Goal: Information Seeking & Learning: Learn about a topic

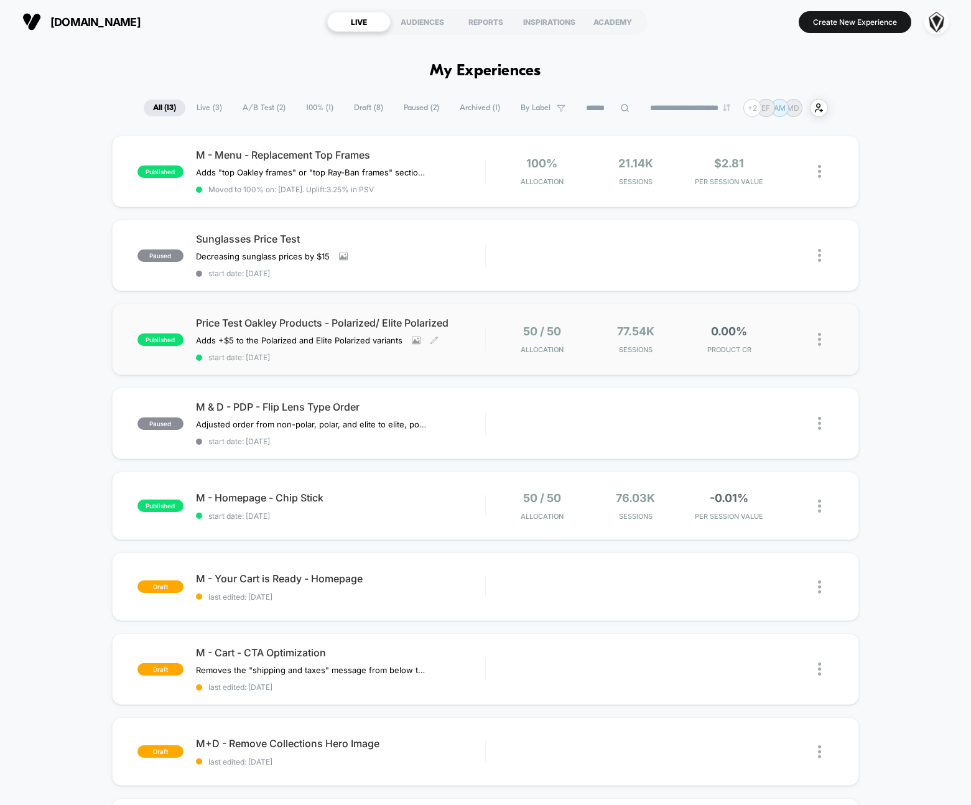
click at [464, 345] on div "Price Test Oakley Products - Polarized/ Elite Polarized Adds +$5 to the Polariz…" at bounding box center [340, 339] width 289 height 45
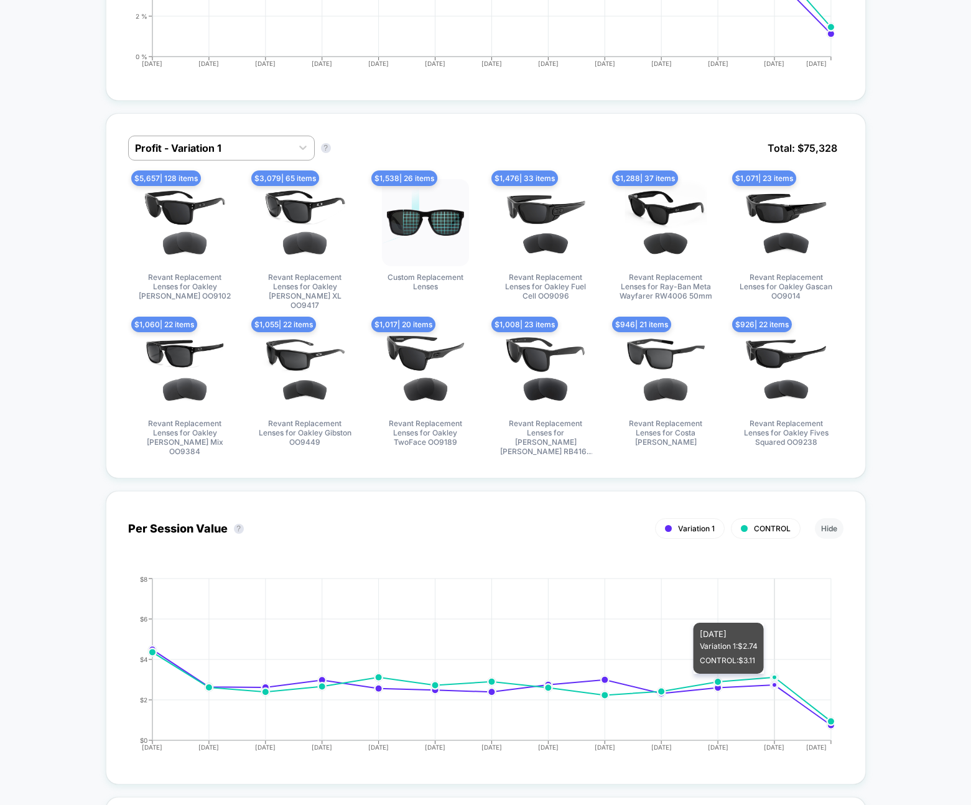
scroll to position [885, 0]
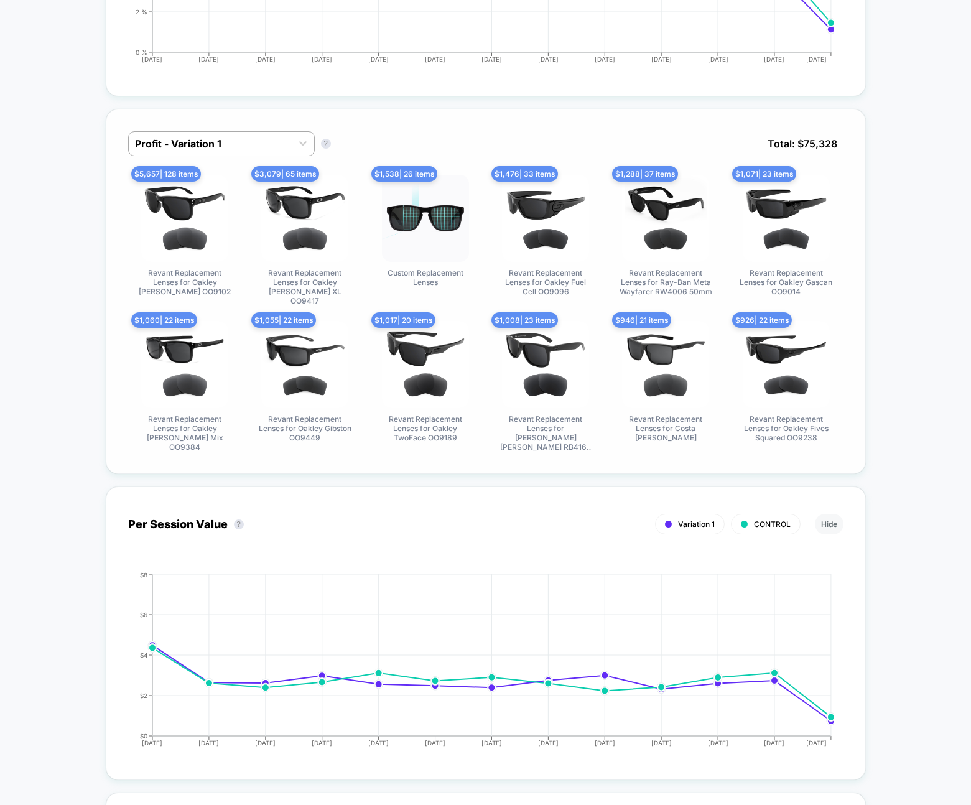
click at [679, 359] on img at bounding box center [665, 364] width 87 height 87
click at [666, 366] on img at bounding box center [665, 364] width 87 height 87
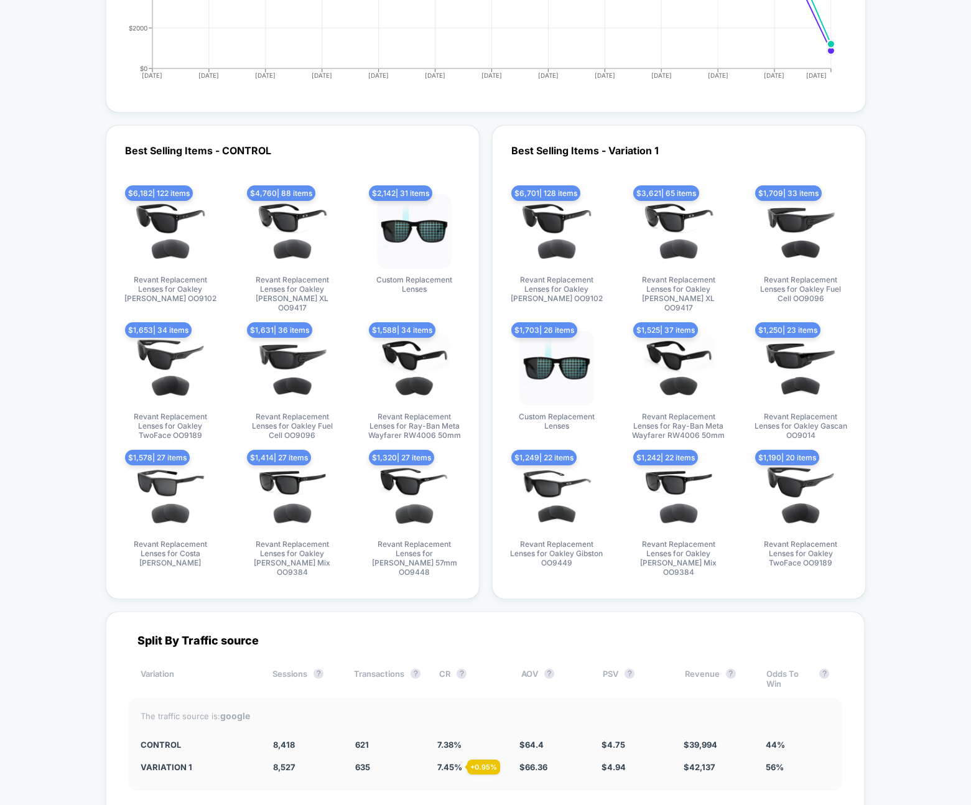
scroll to position [1860, 0]
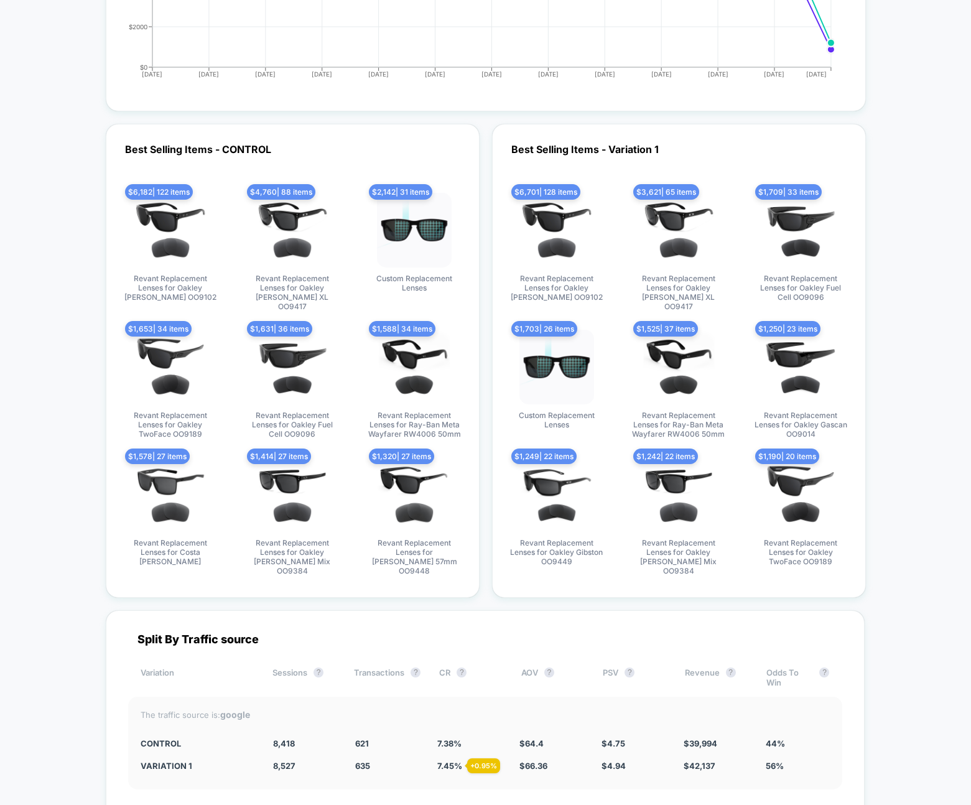
click at [677, 343] on img at bounding box center [678, 367] width 75 height 75
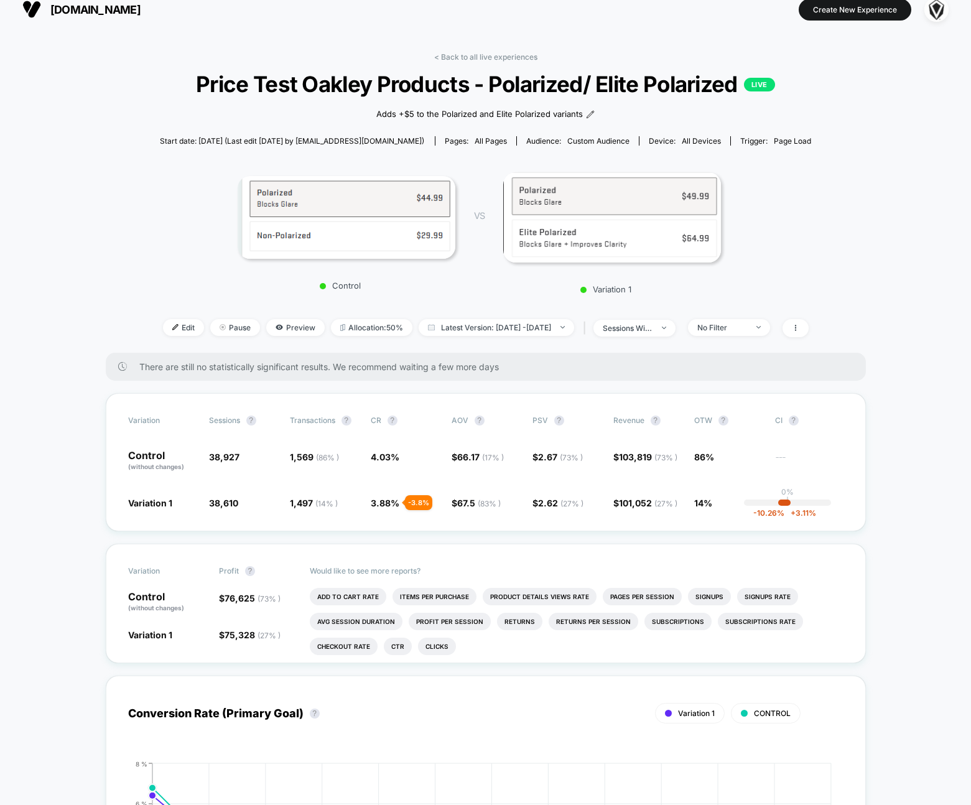
scroll to position [0, 0]
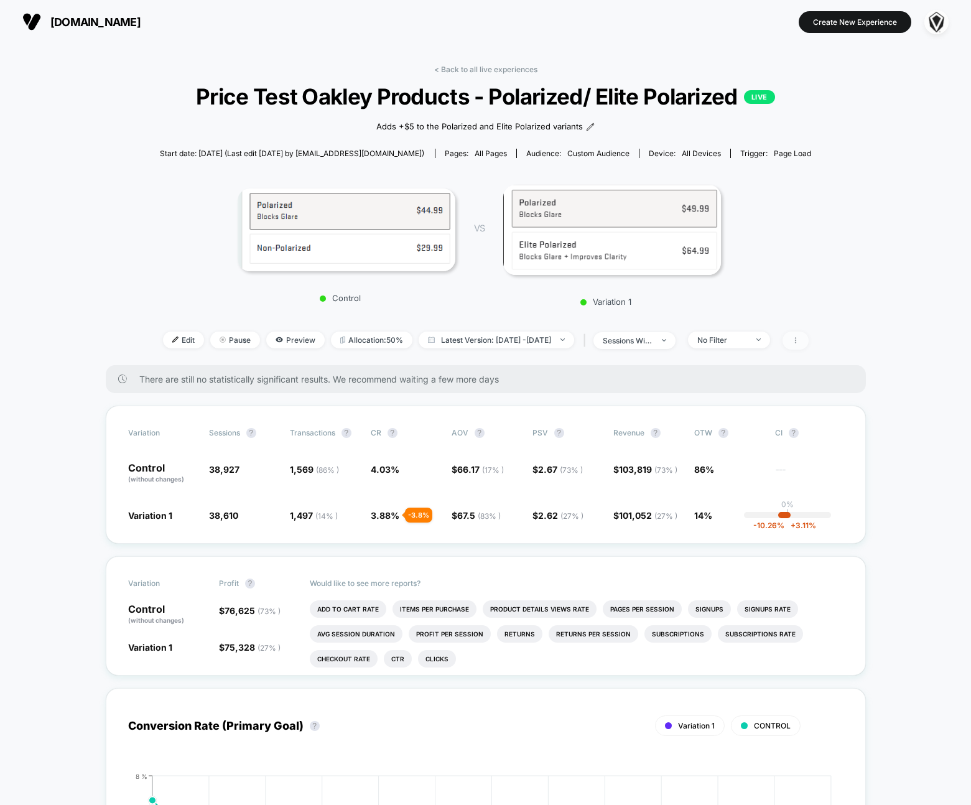
click at [809, 343] on span at bounding box center [795, 340] width 26 height 18
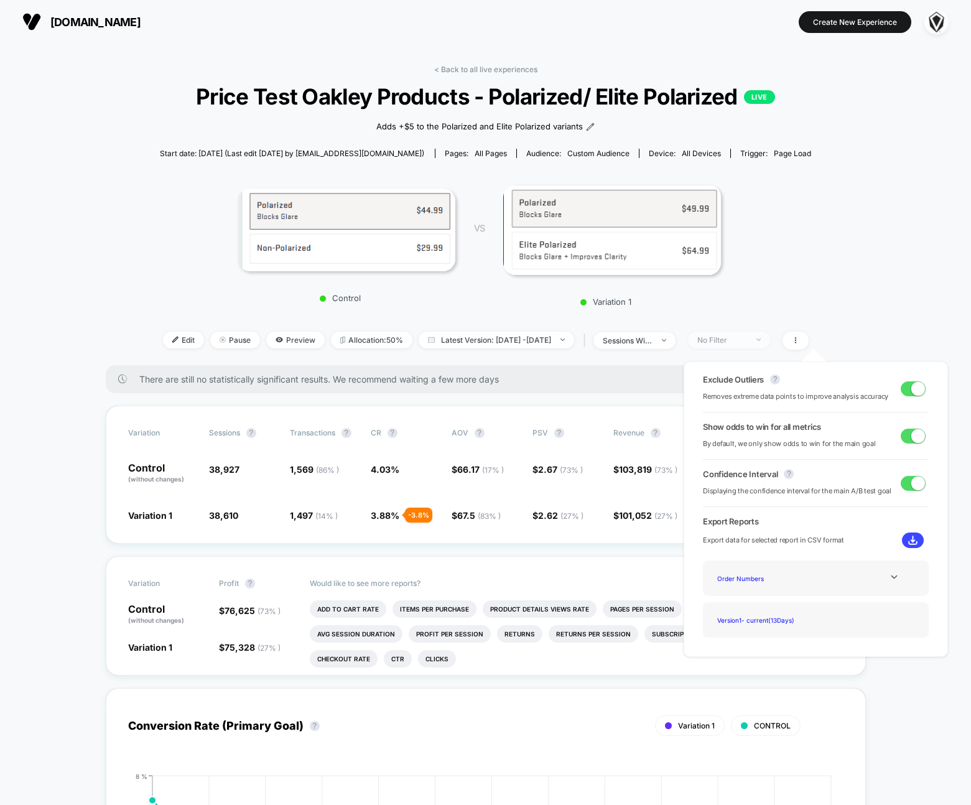
click at [747, 340] on div "No Filter" at bounding box center [722, 339] width 50 height 9
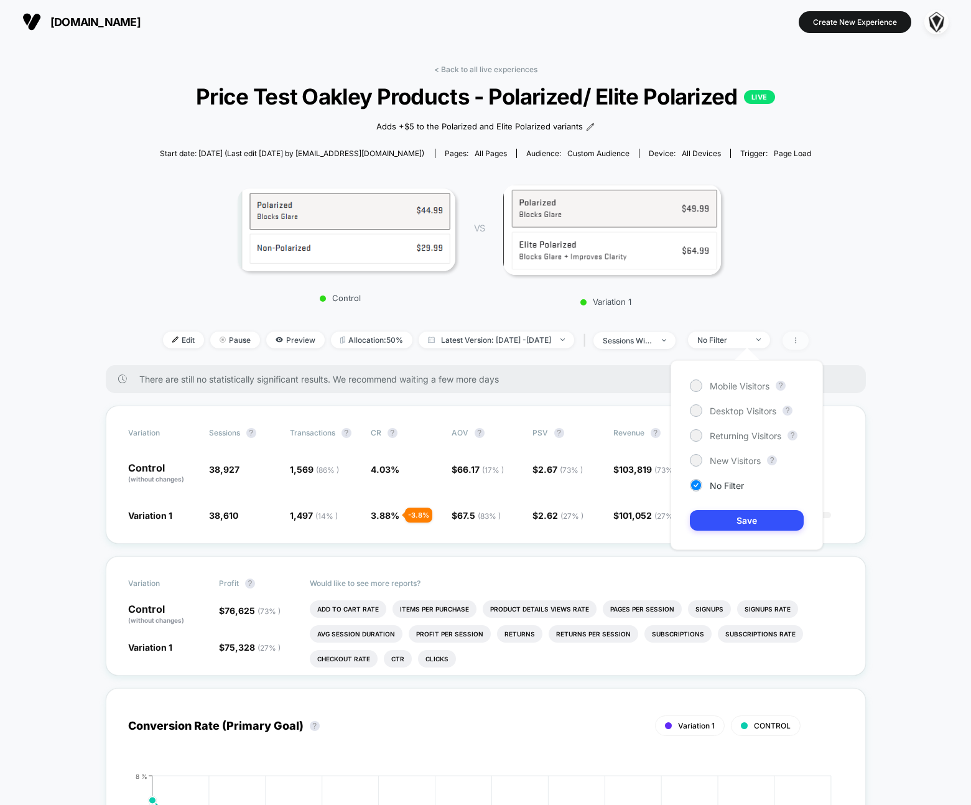
click at [809, 345] on span at bounding box center [795, 340] width 26 height 18
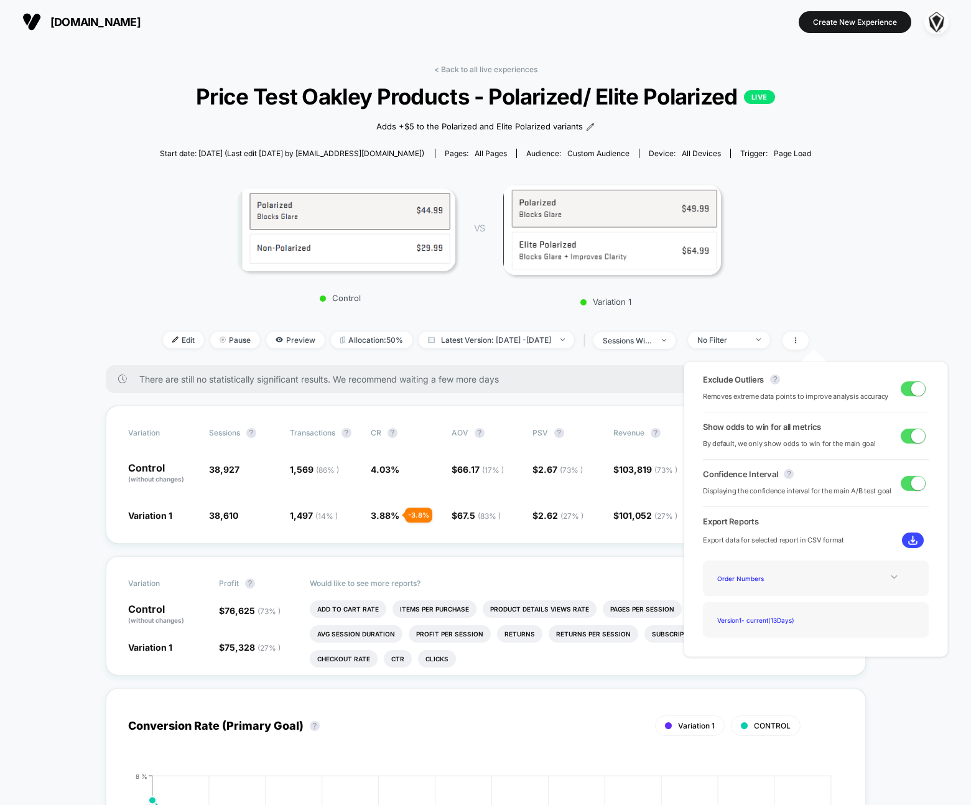
click at [891, 580] on icon at bounding box center [893, 576] width 9 height 9
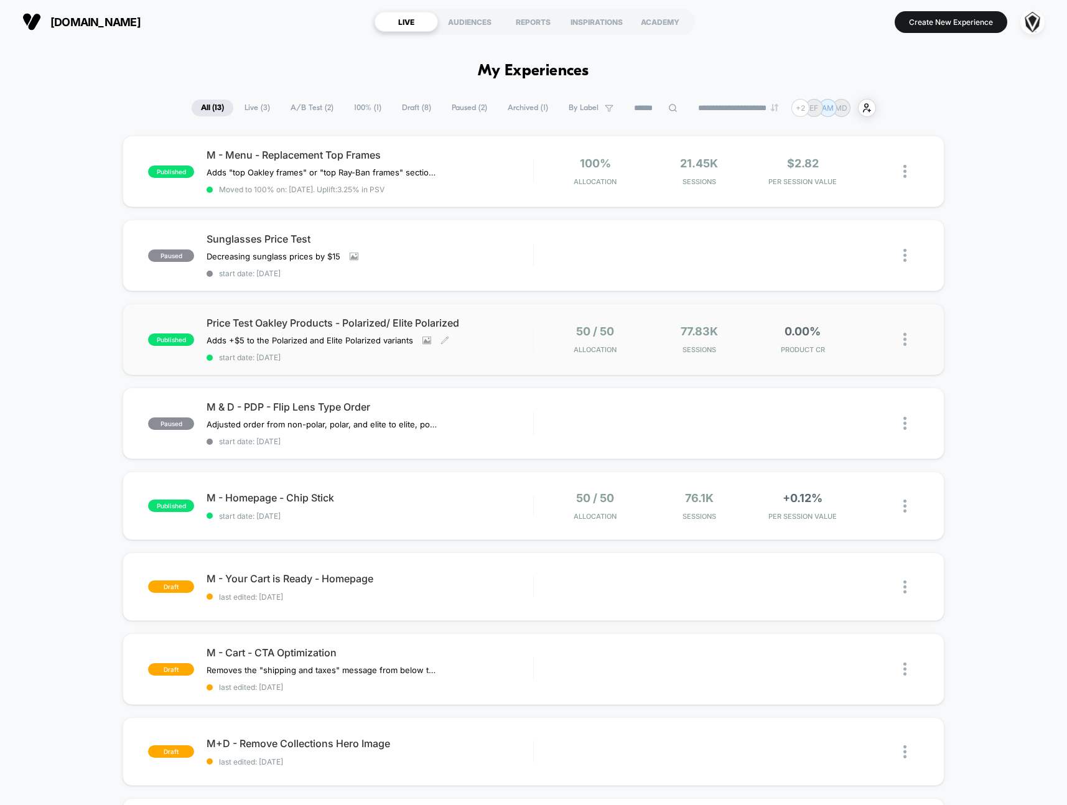
click at [503, 338] on div "Price Test Oakley Products - Polarized/ Elite Polarized Adds +$5 to the Polariz…" at bounding box center [369, 339] width 327 height 45
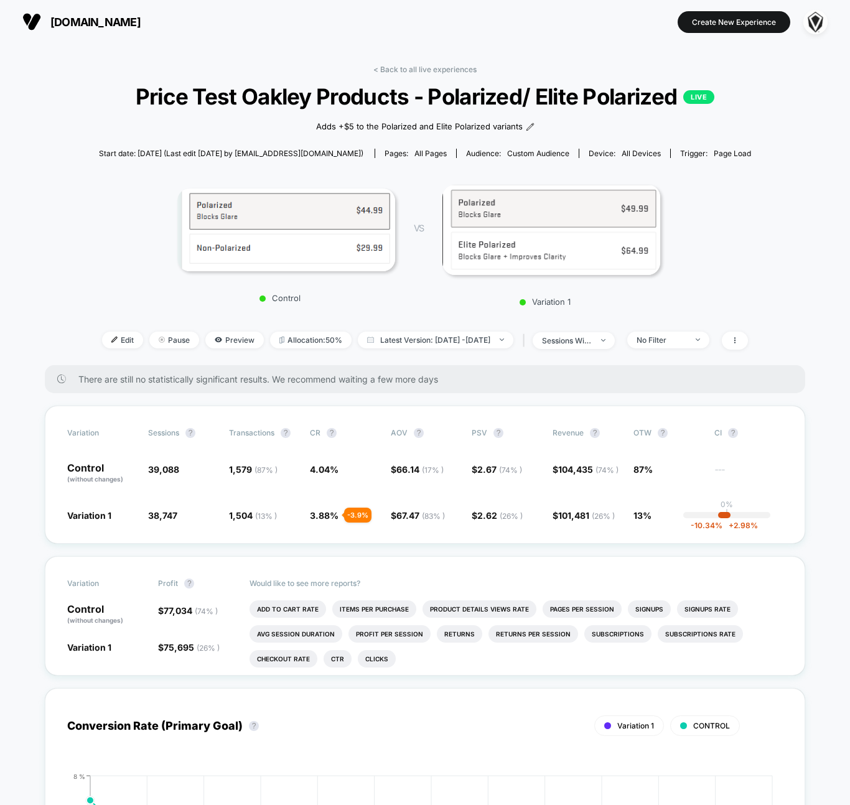
click at [306, 254] on img at bounding box center [286, 229] width 218 height 83
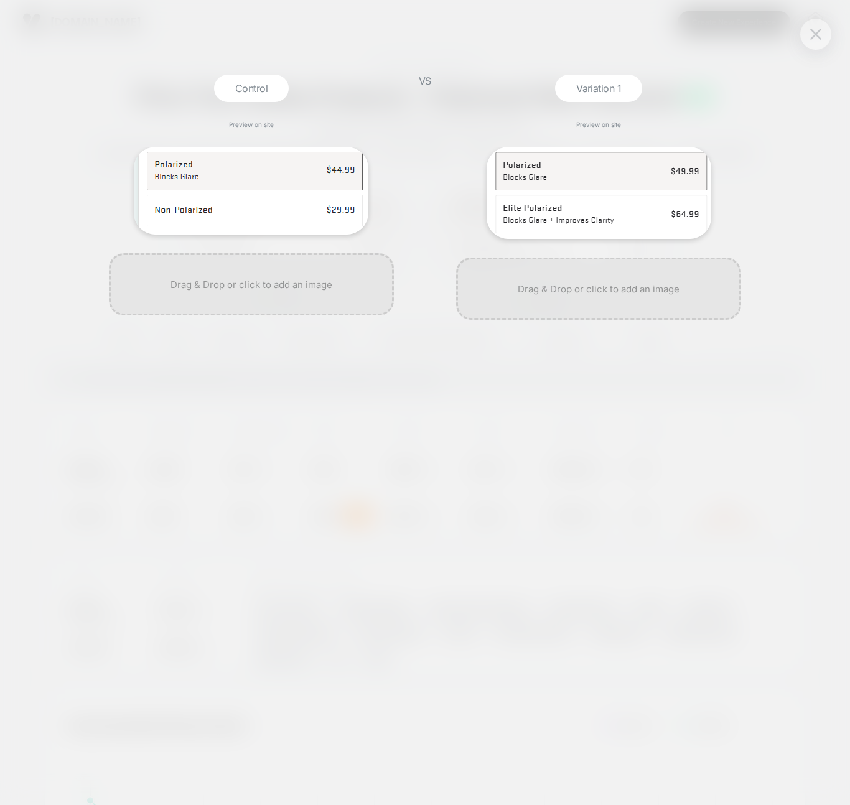
click at [807, 34] on button at bounding box center [815, 34] width 19 height 19
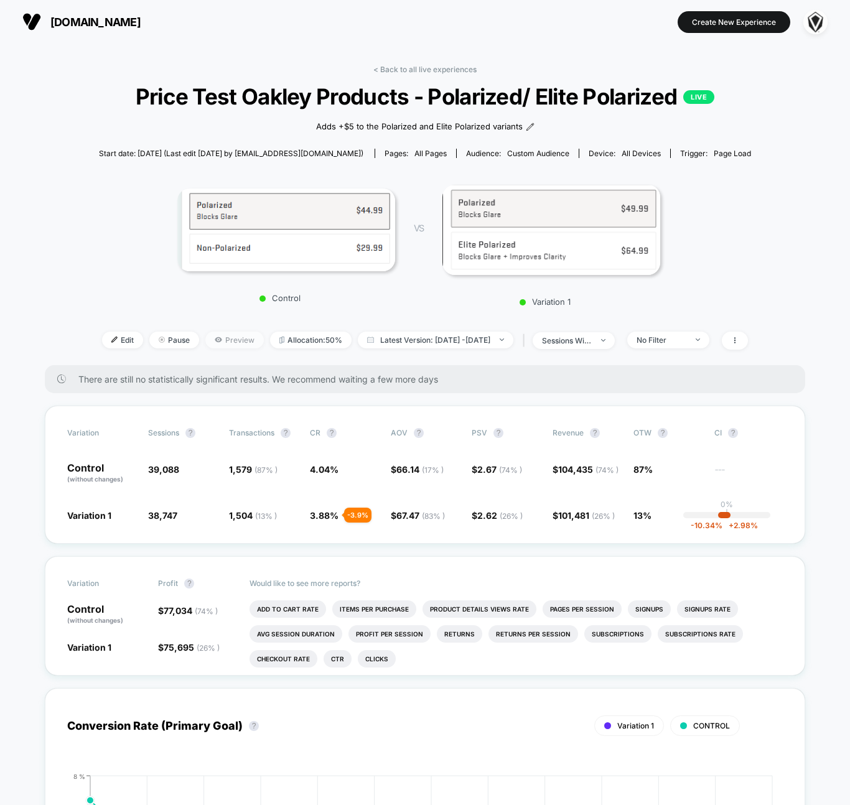
click at [215, 341] on span "Preview" at bounding box center [234, 339] width 58 height 17
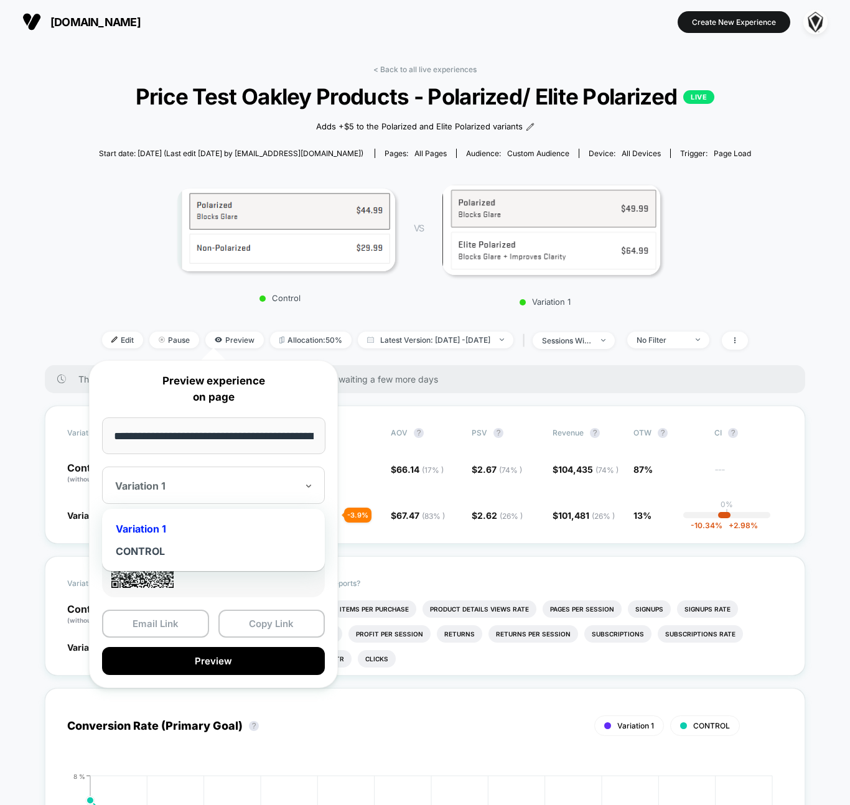
click at [200, 478] on div "Variation 1" at bounding box center [206, 485] width 184 height 15
click at [178, 563] on div "Variation 1 CONTROL" at bounding box center [213, 540] width 210 height 50
click at [180, 552] on div "CONTROL" at bounding box center [213, 551] width 210 height 22
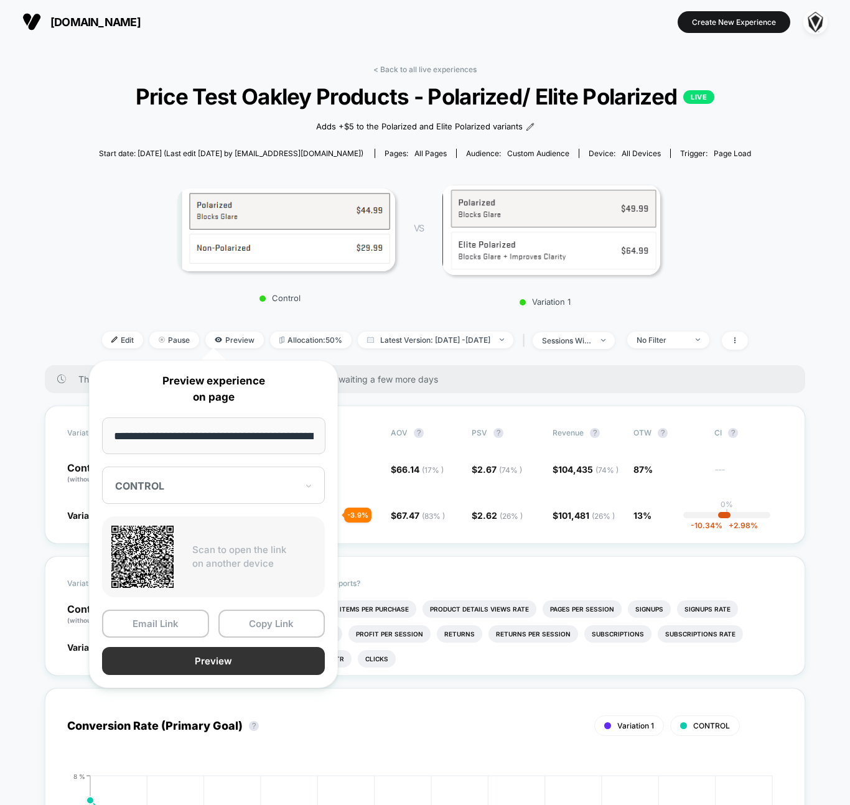
click at [227, 660] on button "Preview" at bounding box center [213, 661] width 223 height 28
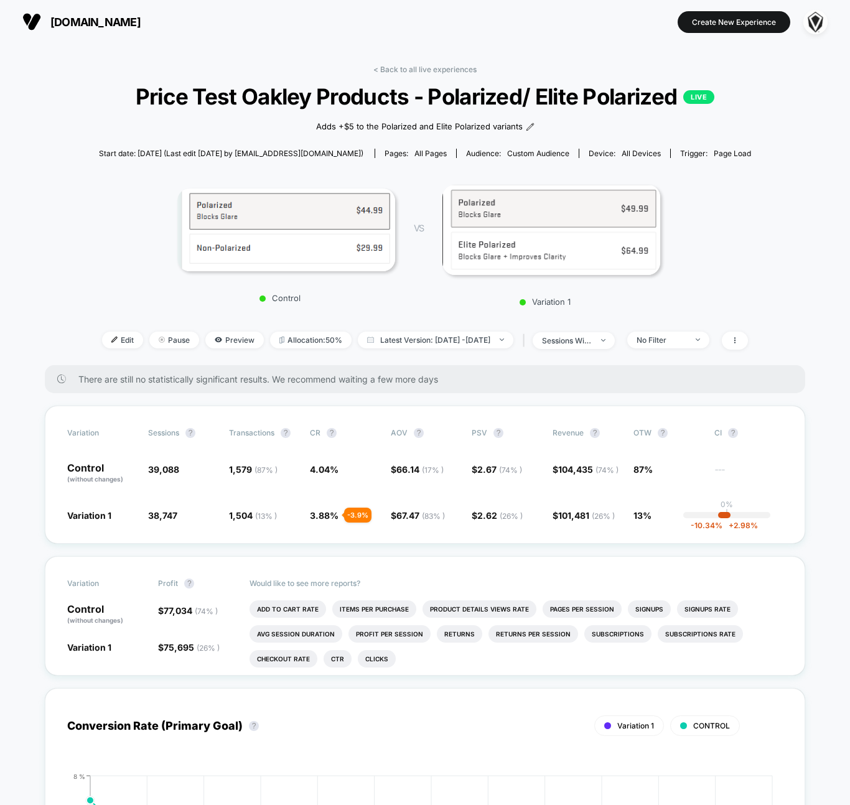
click at [309, 211] on img at bounding box center [286, 229] width 218 height 83
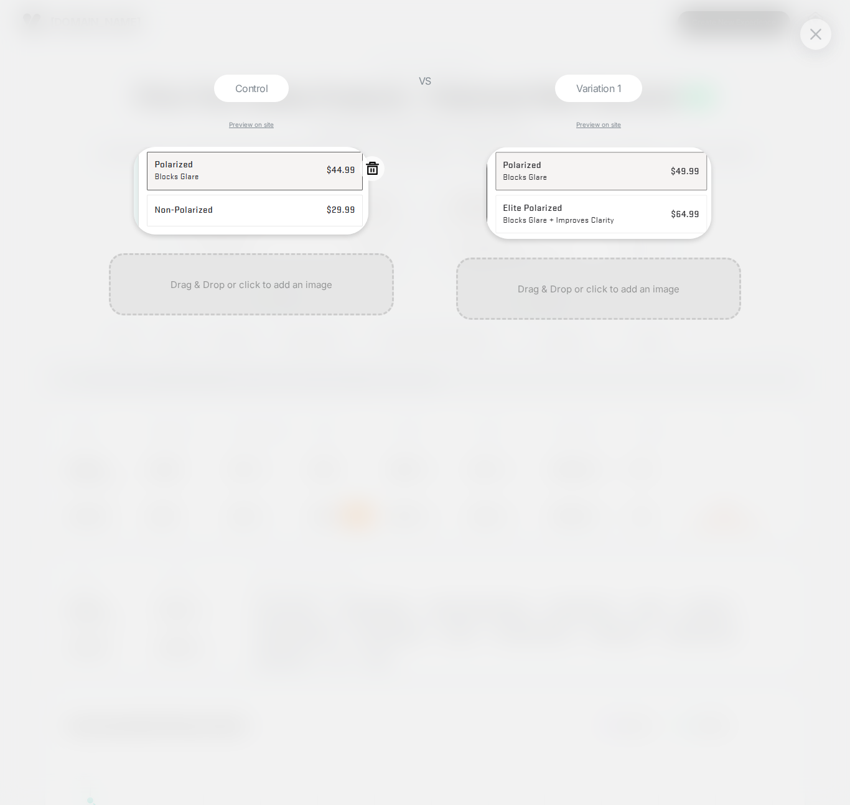
click at [229, 187] on img at bounding box center [251, 191] width 234 height 88
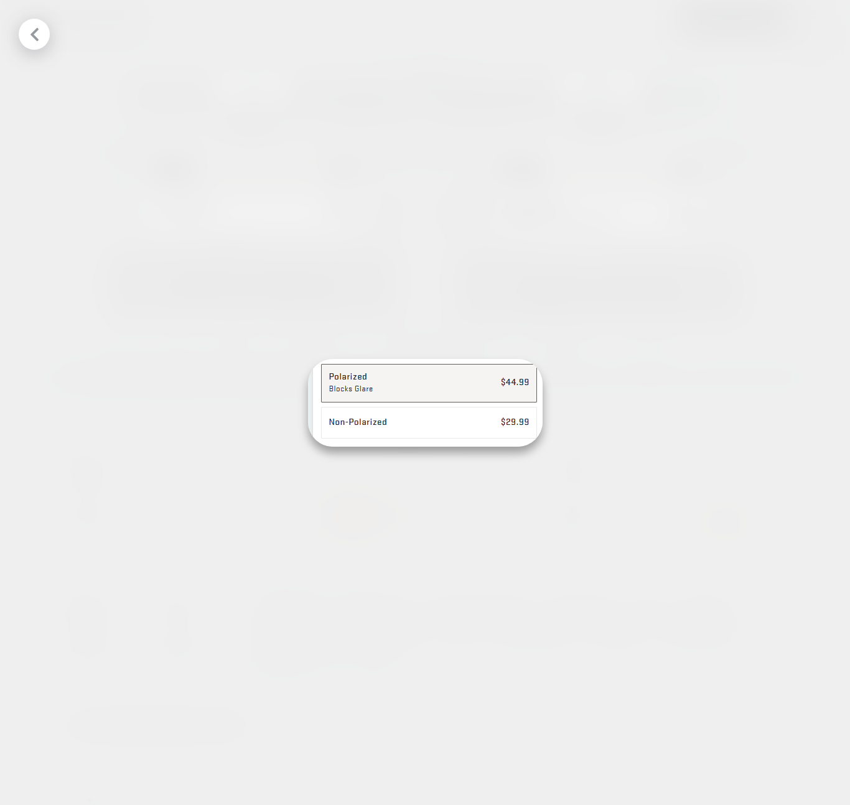
click at [36, 43] on div at bounding box center [34, 34] width 31 height 31
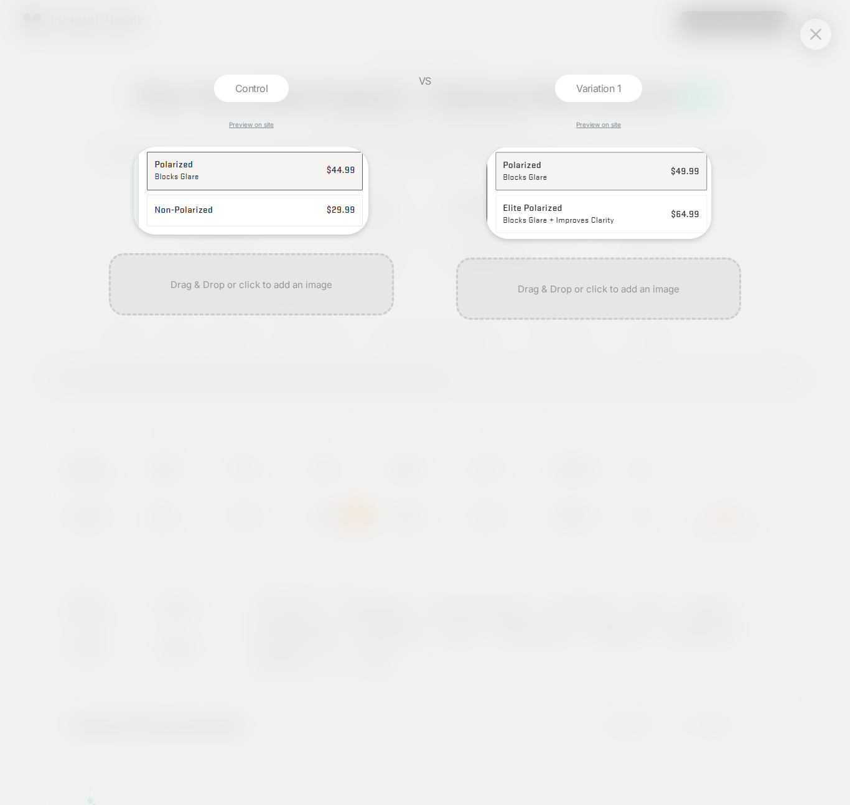
click at [34, 32] on div "Control Preview on site VS Variation 1 Preview on site" at bounding box center [425, 402] width 850 height 805
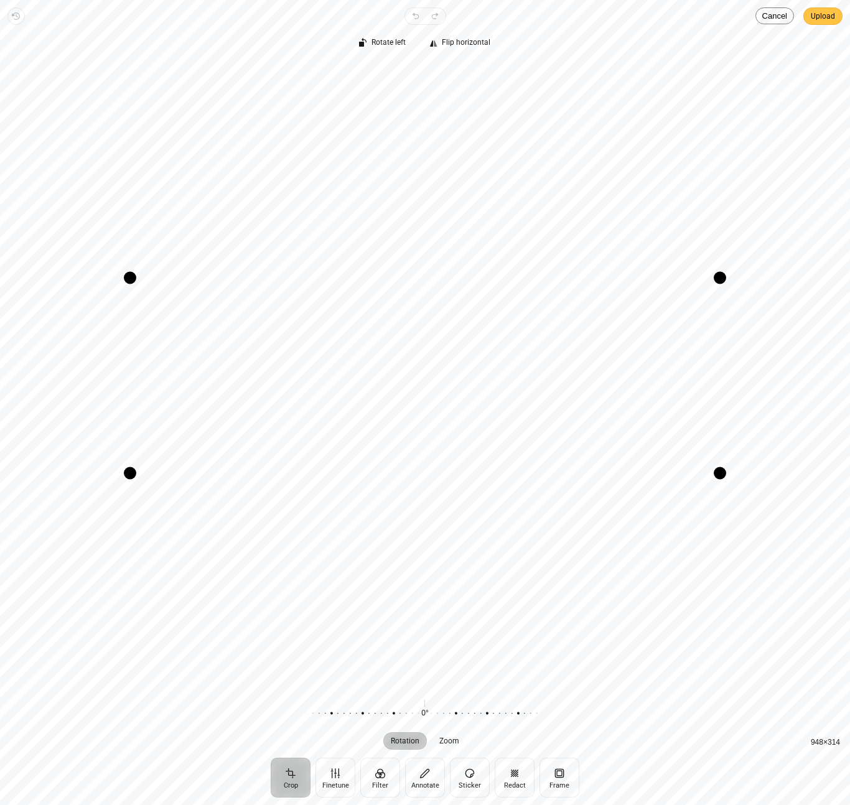
click at [823, 16] on span "Upload" at bounding box center [822, 16] width 24 height 15
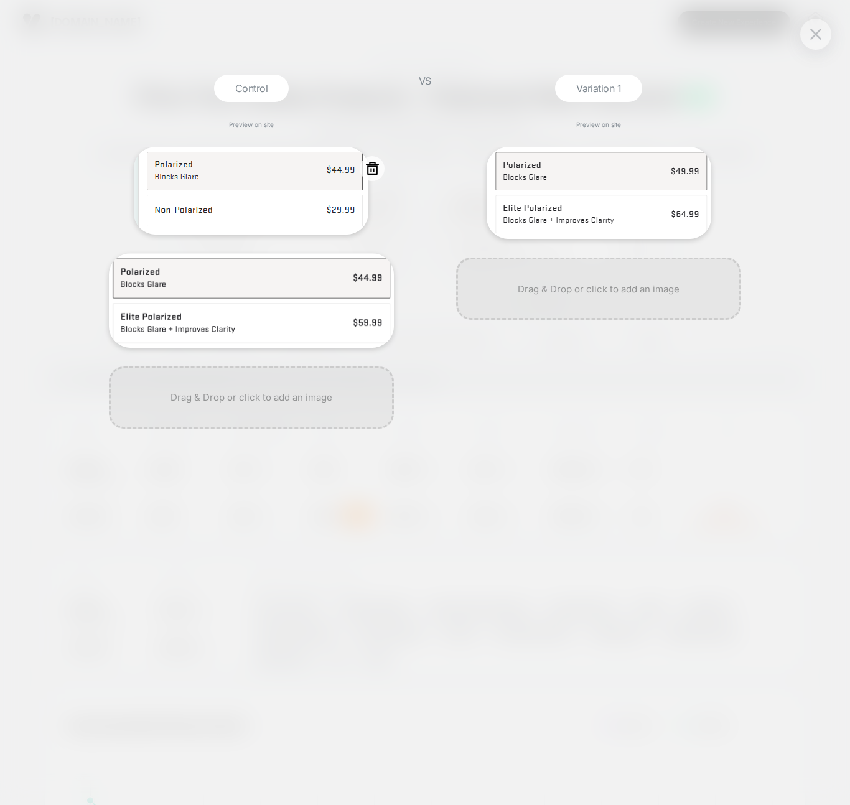
click at [374, 169] on icon at bounding box center [372, 168] width 16 height 16
click at [406, 248] on button "Yes" at bounding box center [406, 243] width 62 height 19
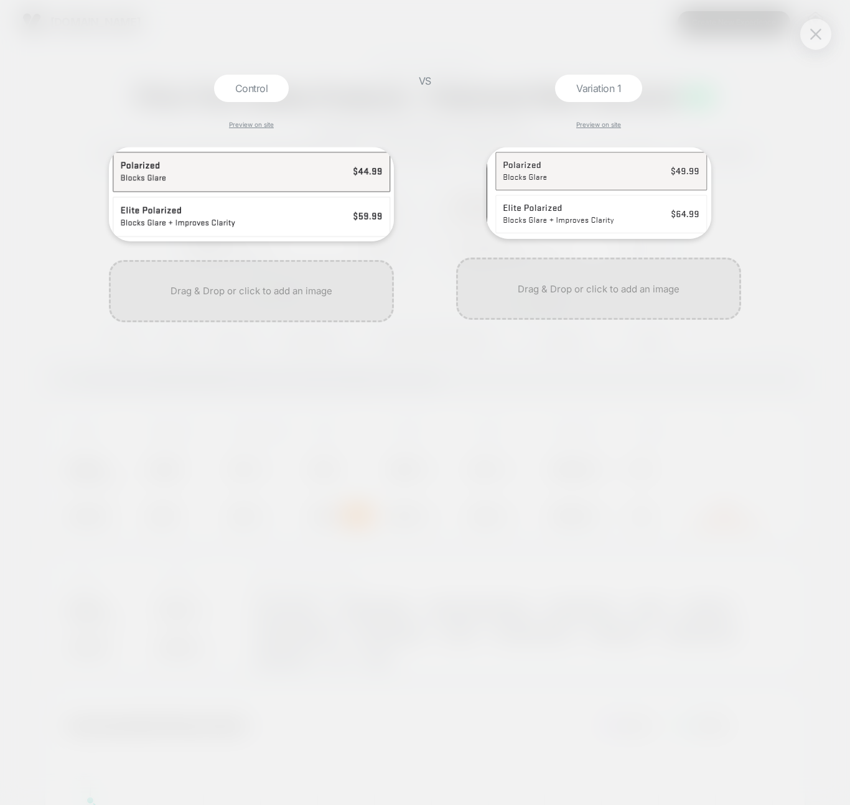
click at [813, 36] on img at bounding box center [815, 34] width 11 height 11
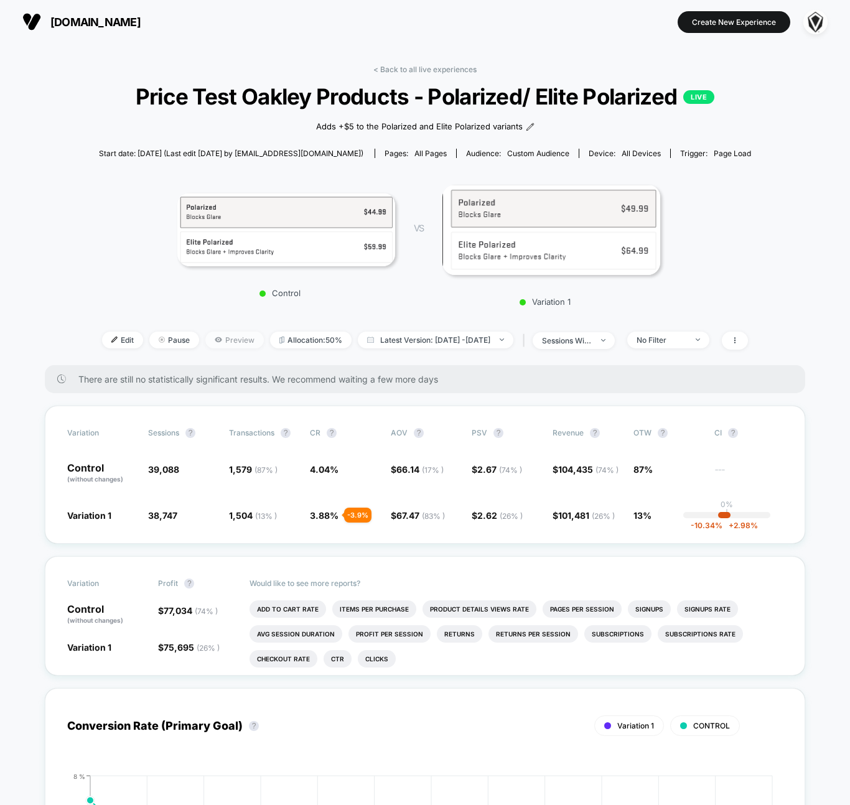
click at [211, 343] on span "Preview" at bounding box center [234, 339] width 58 height 17
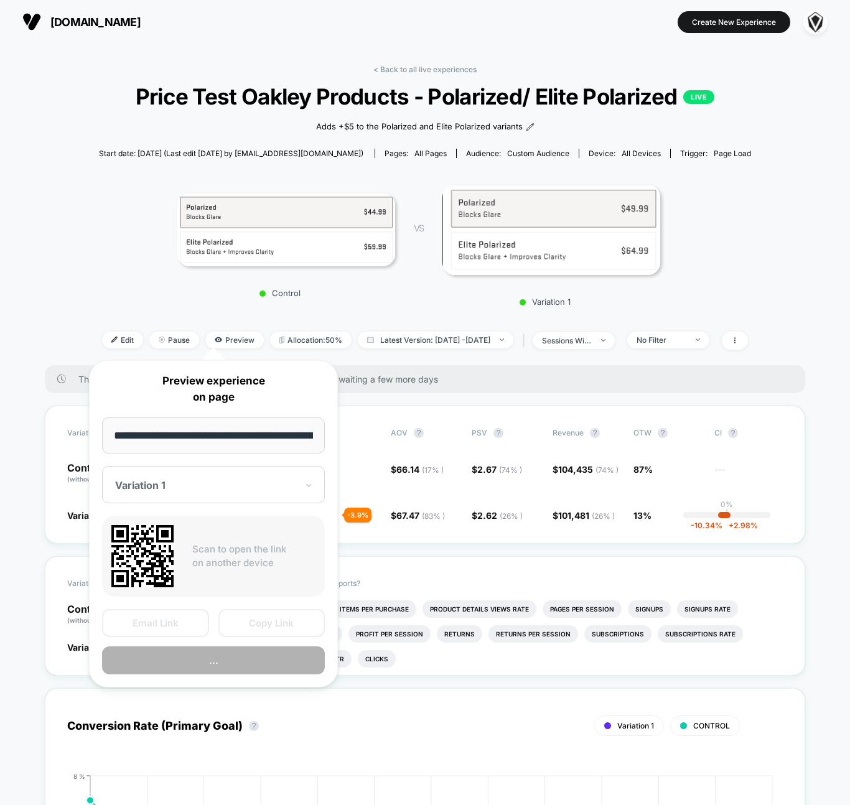
scroll to position [0, 175]
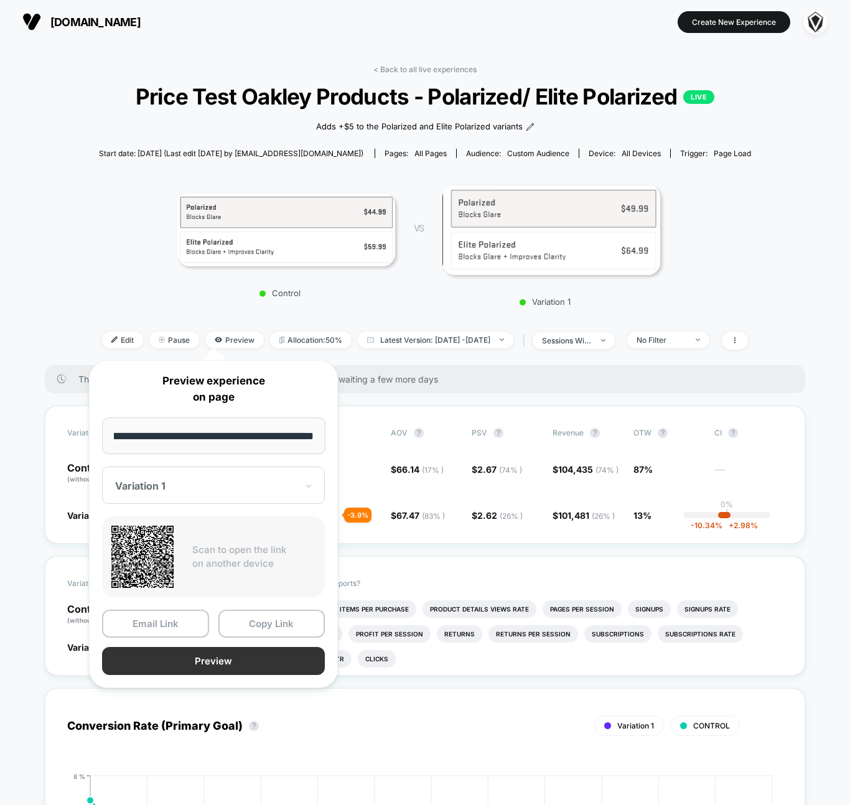
click at [196, 659] on button "Preview" at bounding box center [213, 661] width 223 height 28
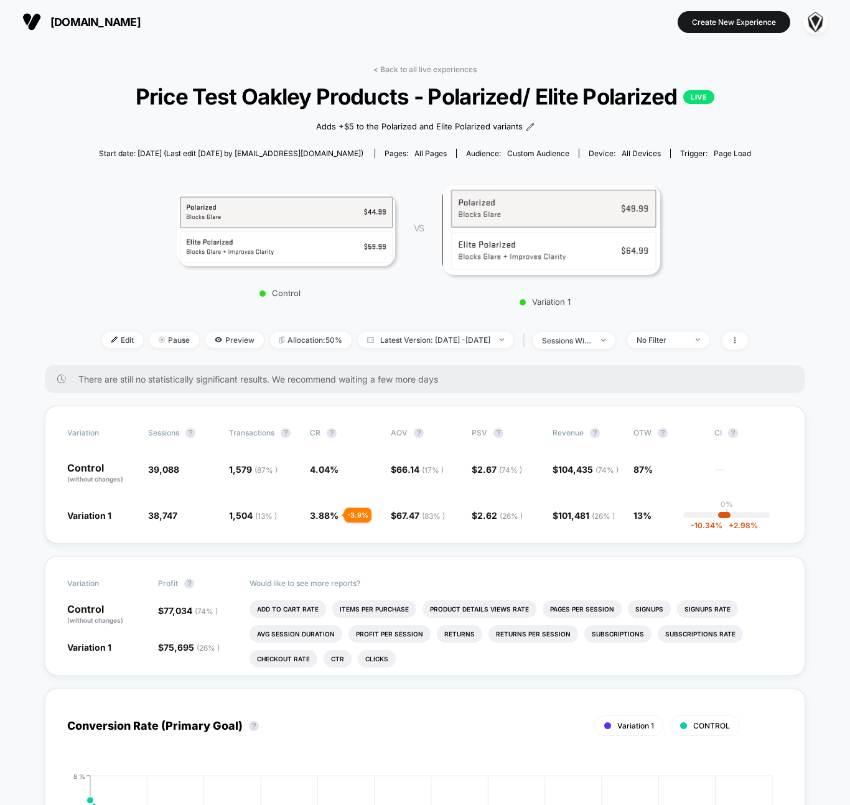
click at [587, 234] on img at bounding box center [551, 230] width 218 height 90
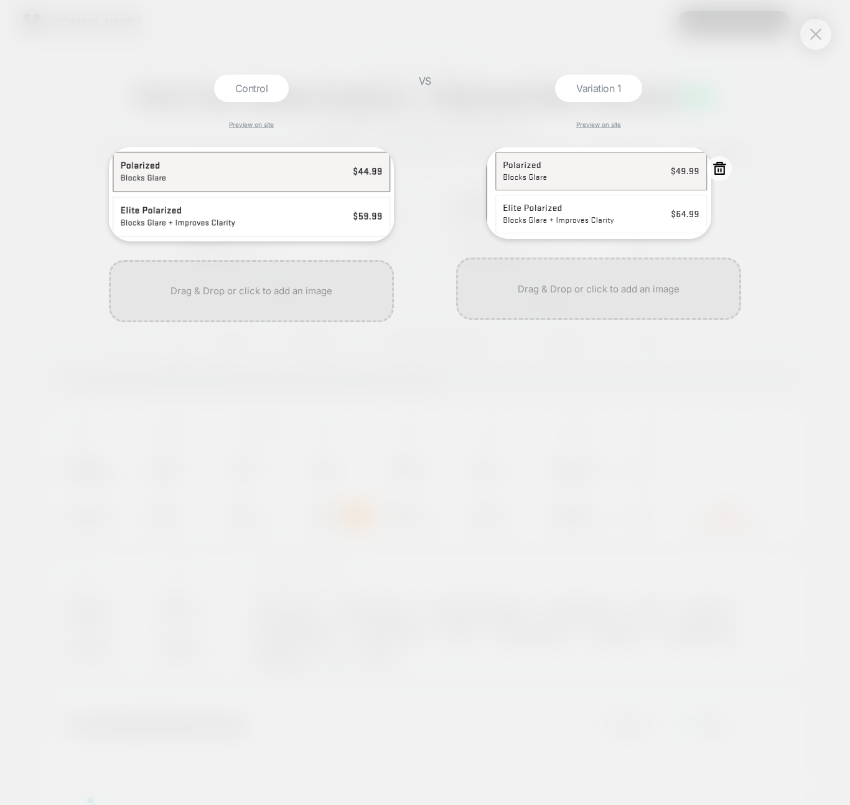
click at [588, 203] on img at bounding box center [598, 193] width 225 height 92
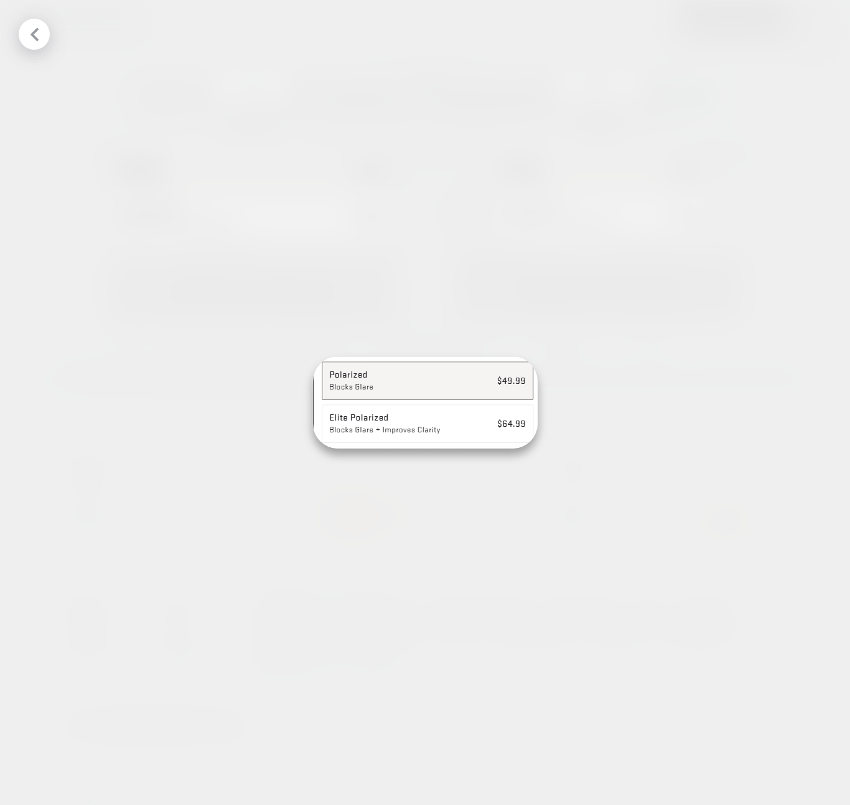
click at [519, 287] on div at bounding box center [425, 402] width 850 height 805
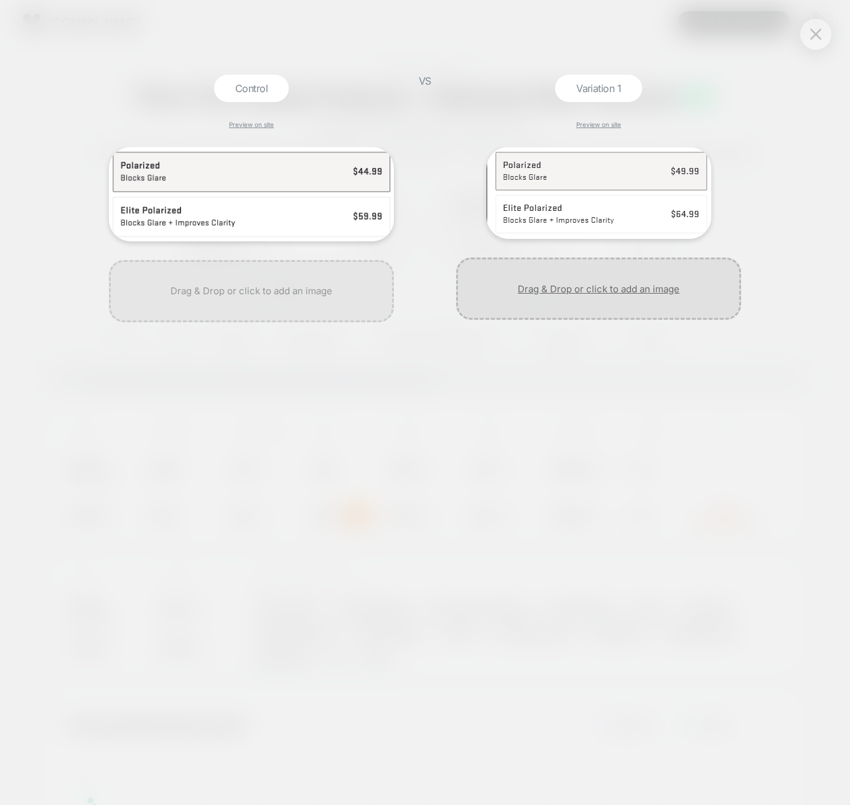
click at [674, 290] on div at bounding box center [598, 288] width 285 height 62
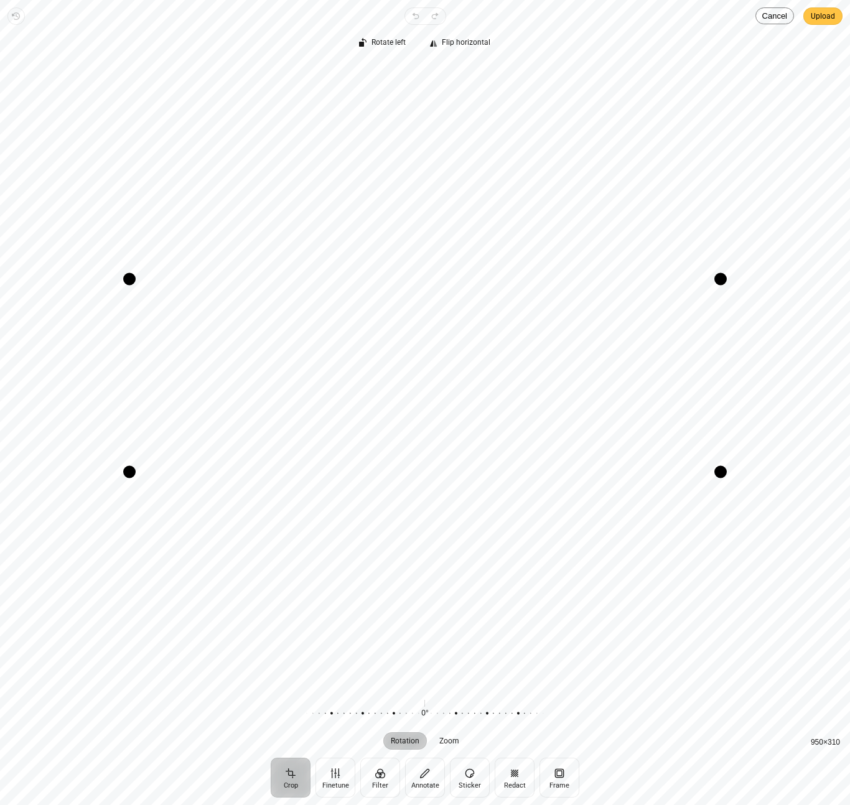
click at [818, 15] on span "Upload" at bounding box center [822, 16] width 24 height 15
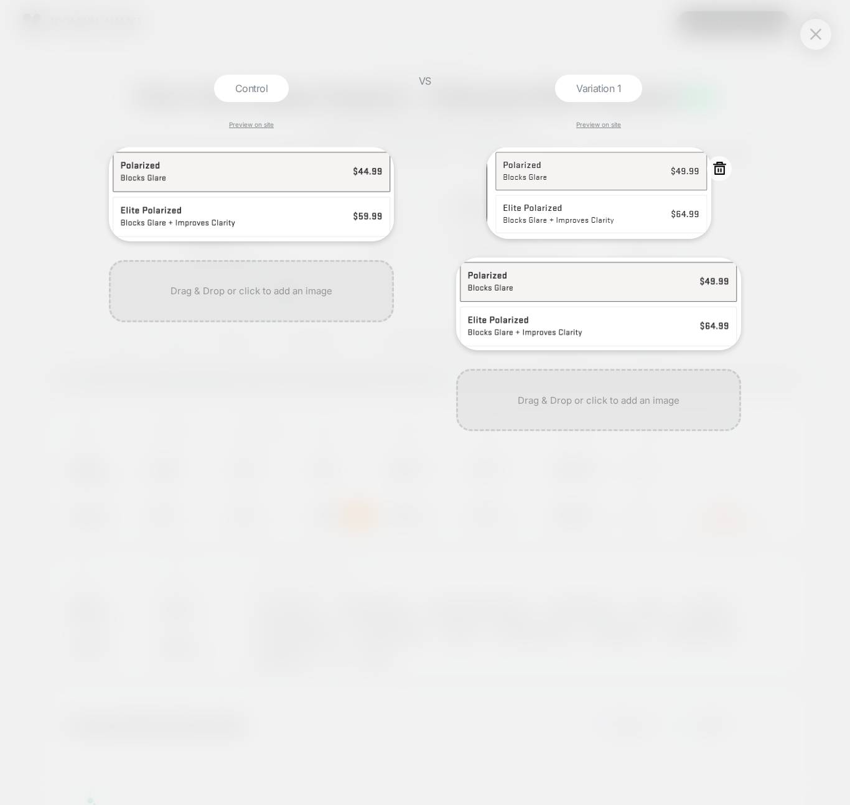
click at [718, 167] on icon at bounding box center [719, 168] width 16 height 16
click at [744, 246] on button "Yes" at bounding box center [753, 243] width 62 height 19
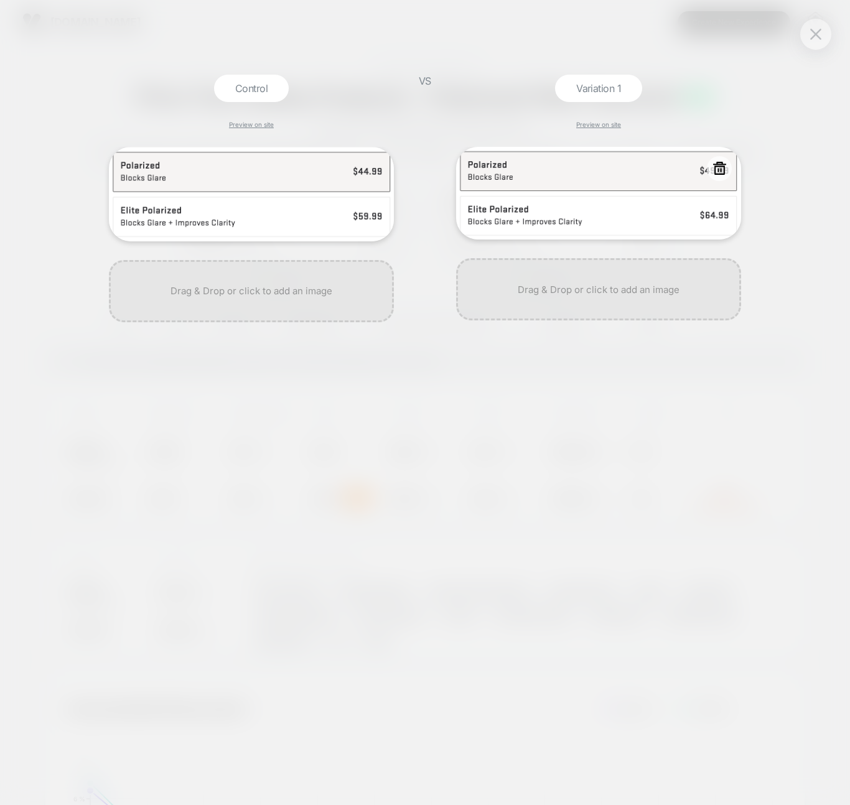
click at [660, 177] on img at bounding box center [598, 193] width 285 height 93
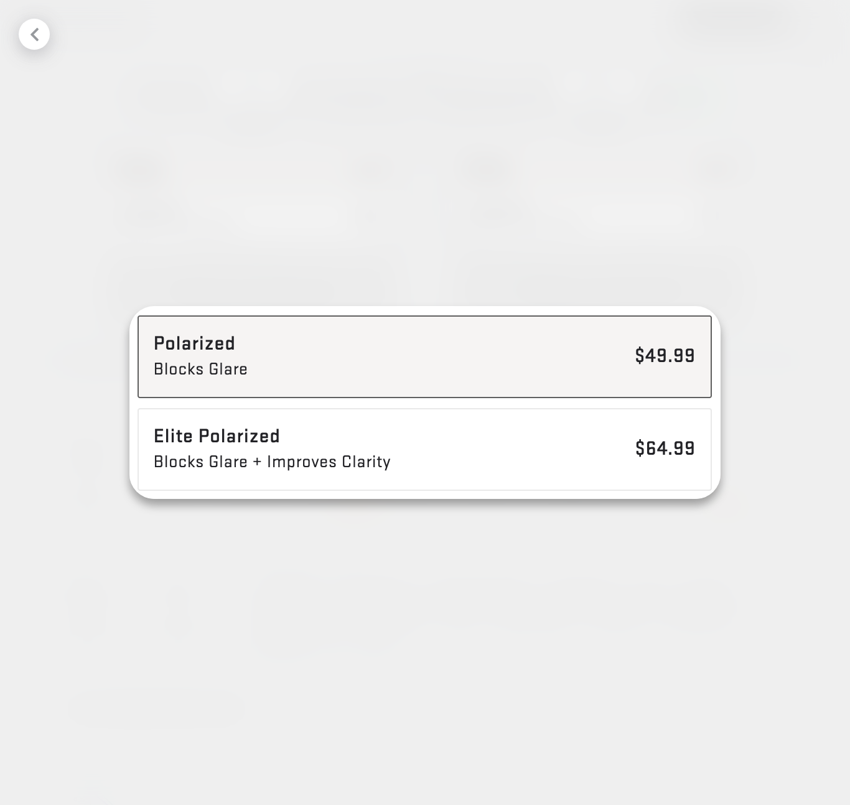
click at [24, 29] on div at bounding box center [34, 34] width 31 height 31
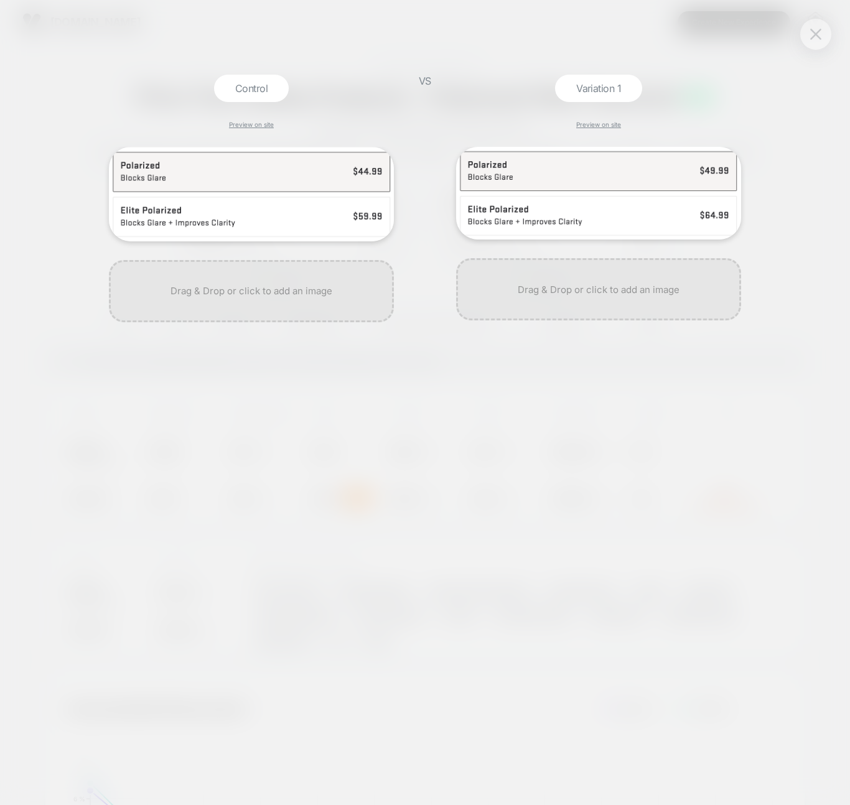
click at [817, 27] on button at bounding box center [815, 34] width 19 height 19
